Goal: Information Seeking & Learning: Stay updated

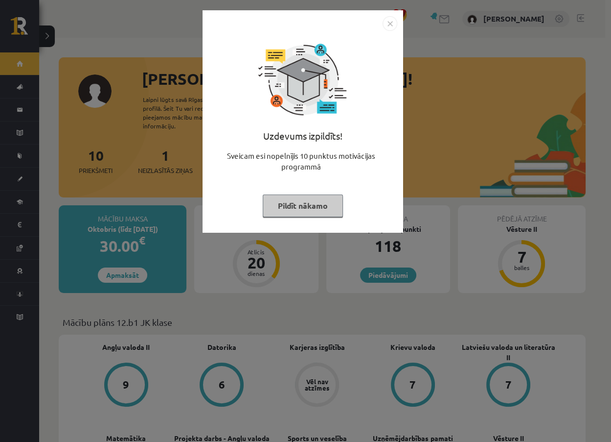
click at [279, 226] on div "Uzdevums izpildīts! Sveicam esi nopelnījis 10 punktus motivācijas programmā Pil…" at bounding box center [303, 121] width 201 height 222
click at [316, 218] on div "Uzdevums izpildīts! Sveicam esi nopelnījis 10 punktus motivācijas programmā Pil…" at bounding box center [303, 129] width 189 height 196
click at [309, 212] on button "Pildīt nākamo" at bounding box center [303, 205] width 80 height 23
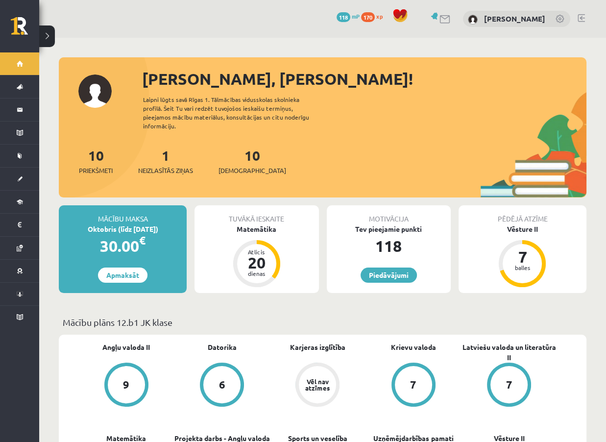
click at [163, 145] on div "1 Neizlasītās ziņas" at bounding box center [165, 160] width 55 height 30
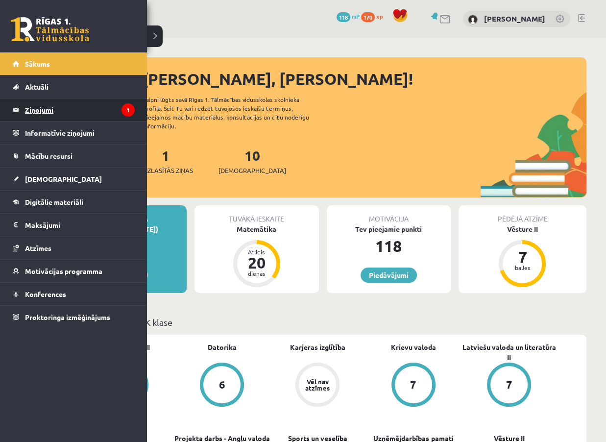
click at [42, 104] on legend "Ziņojumi 1" at bounding box center [80, 109] width 110 height 23
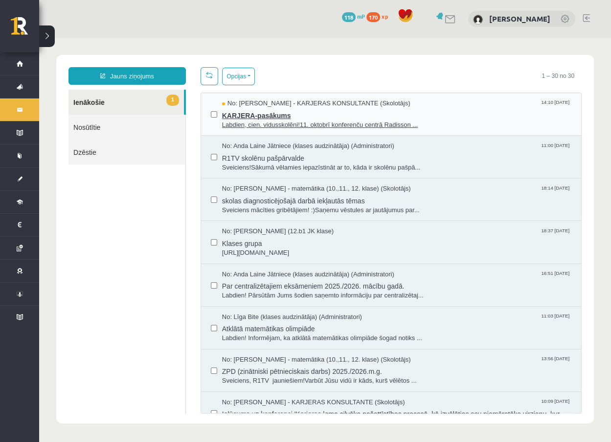
click at [252, 120] on span "Labdien, cien. vidusskolēni!11. oktobrī konferenču centrā Radisson ..." at bounding box center [397, 124] width 350 height 9
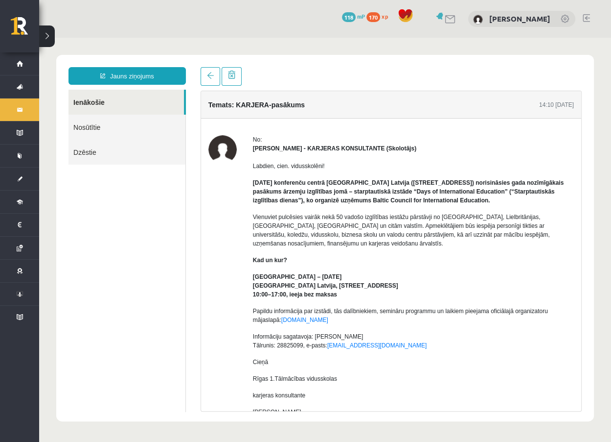
drag, startPoint x: 93, startPoint y: 94, endPoint x: 113, endPoint y: 94, distance: 20.1
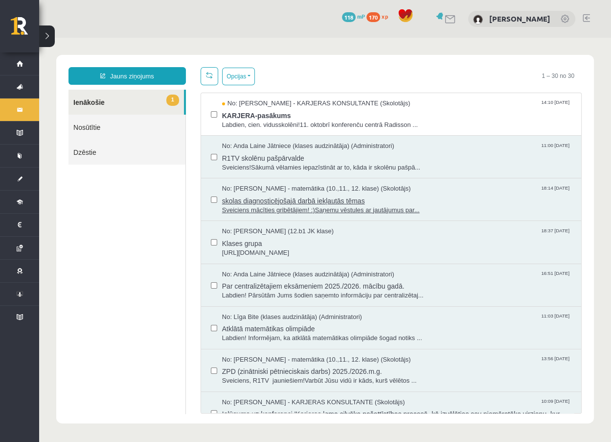
click at [273, 206] on span "Sveiciens mācīties gribētājiem! :)Saņemu vēstules ar jautājumus par..." at bounding box center [397, 210] width 350 height 9
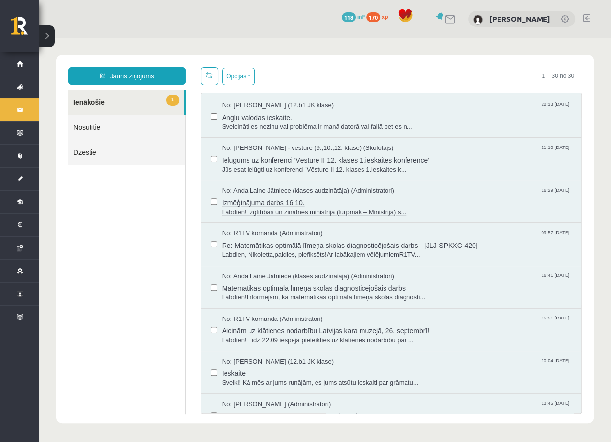
scroll to position [352, 0]
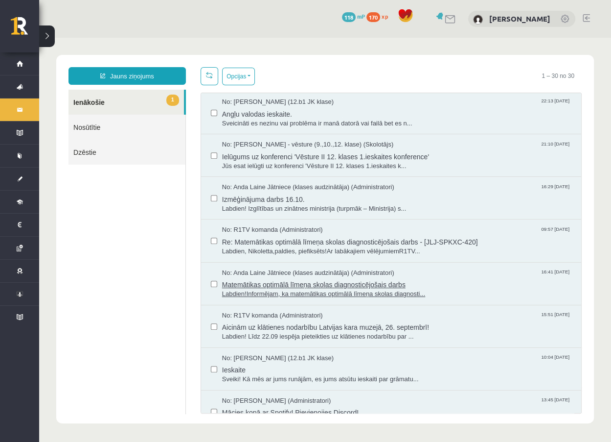
click at [255, 284] on span "Matemātikas optimālā līmeņa skolas diagnosticējošais darbs" at bounding box center [397, 283] width 350 height 12
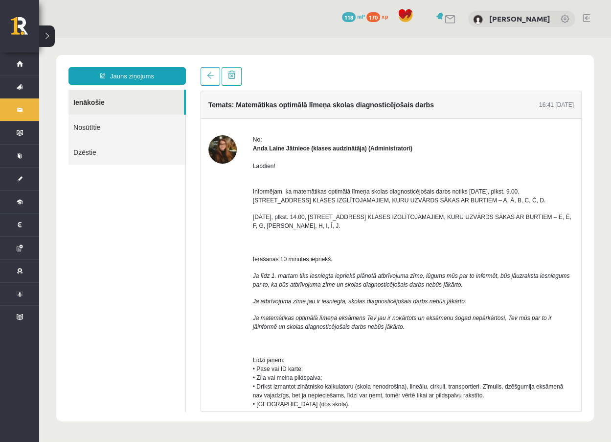
scroll to position [0, 0]
